Goal: Information Seeking & Learning: Learn about a topic

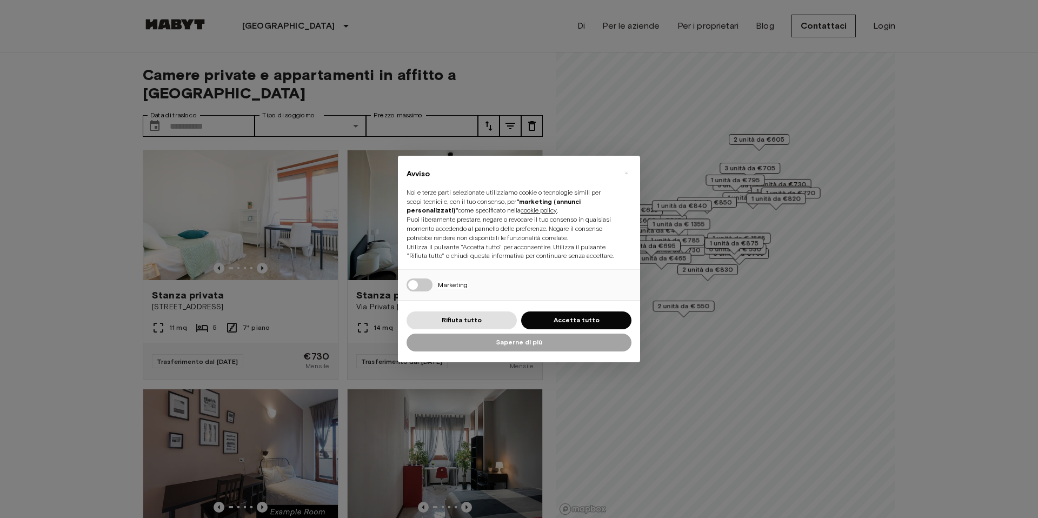
click at [592, 316] on div "[DEMOGRAPHIC_DATA] tutto Accetta tutto" at bounding box center [518, 320] width 225 height 22
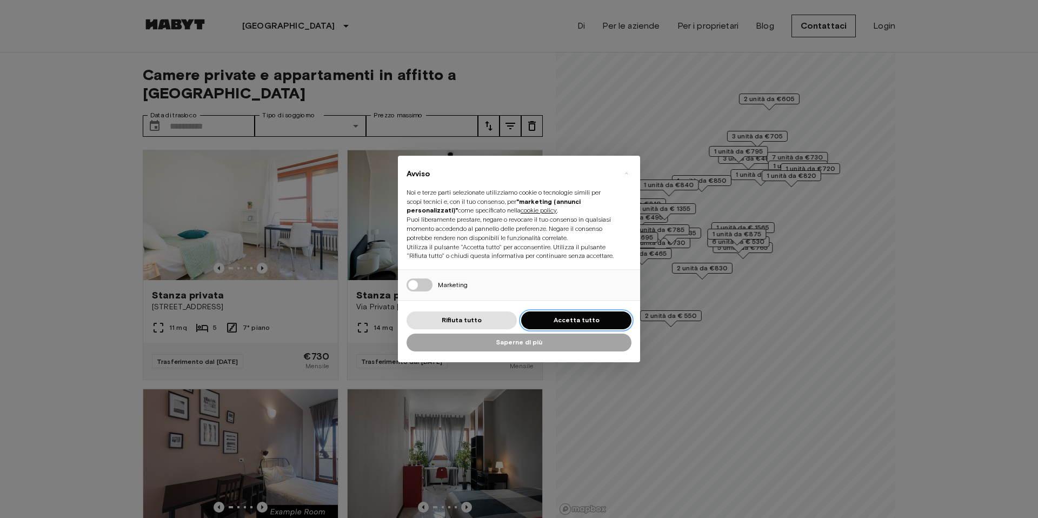
click at [590, 324] on font "Accetta tutto" at bounding box center [576, 320] width 46 height 8
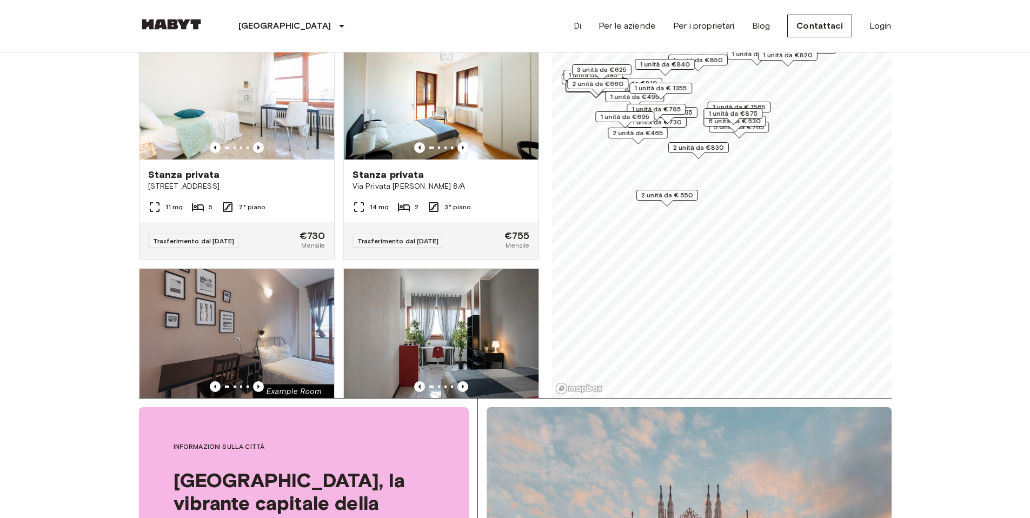
scroll to position [164, 0]
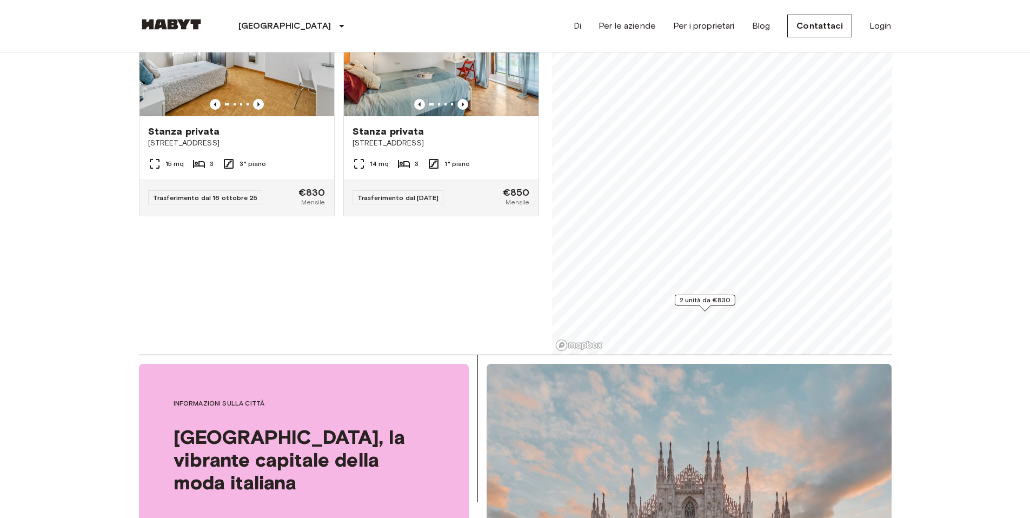
click at [707, 300] on font "2 unità da €830" at bounding box center [704, 300] width 51 height 8
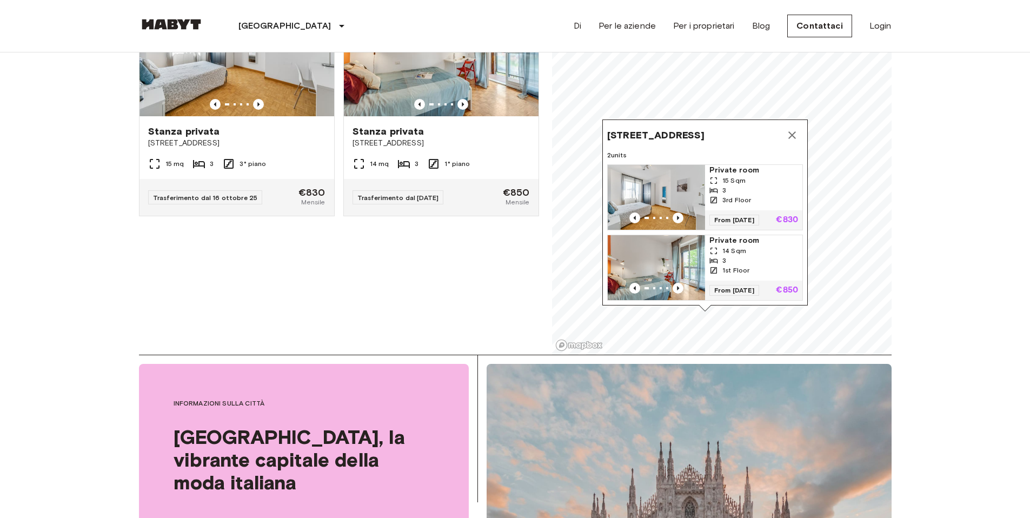
click at [452, 256] on div "Stanza privata Viale Tibaldi 2 14 mq 3 1° piano Trasferimento dal [DATE] €850 M…" at bounding box center [437, 125] width 204 height 297
click at [791, 129] on icon "Indicatore della mappa" at bounding box center [791, 135] width 13 height 13
